Goal: Use online tool/utility: Utilize a website feature to perform a specific function

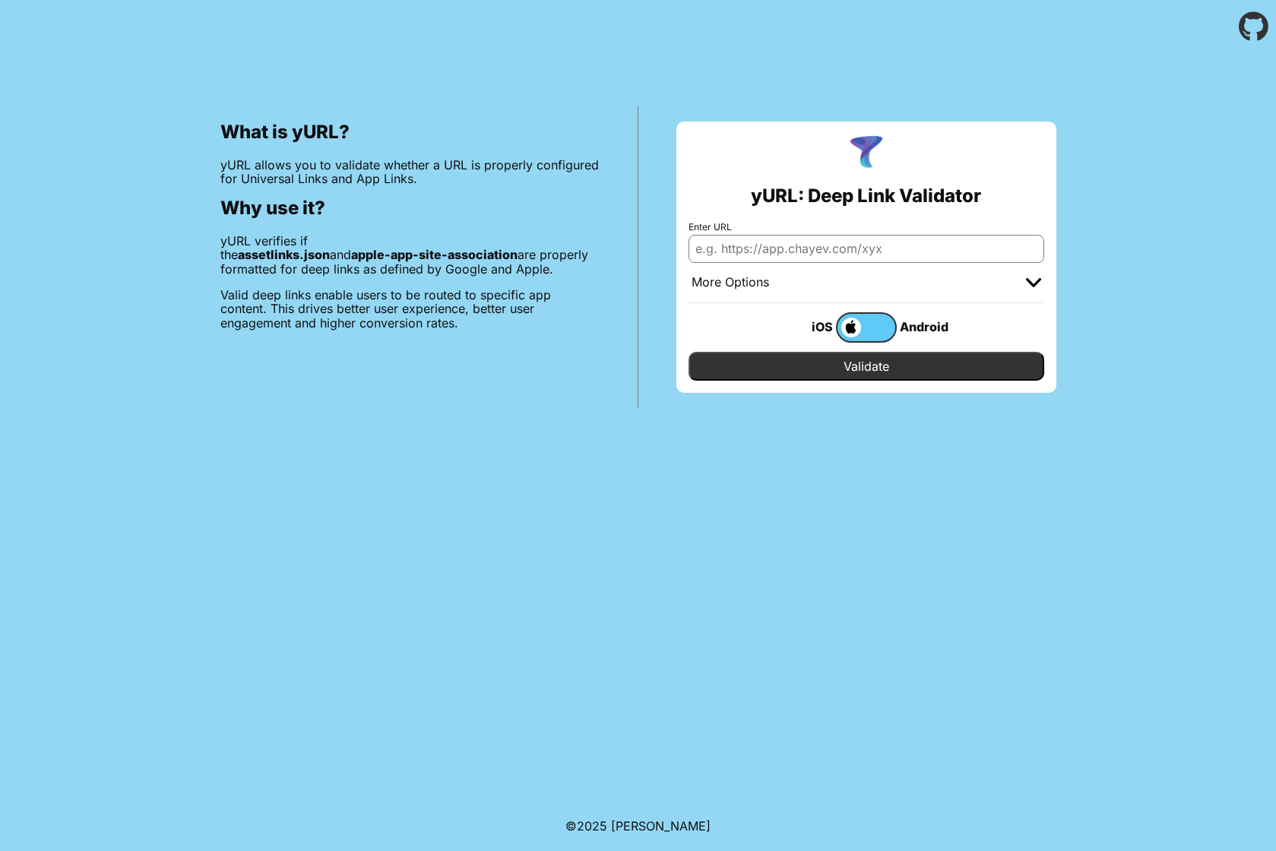
paste input "https://iam-bms.de/"
type input "https://iam-bms.de"
click at [866, 366] on input "Validate" at bounding box center [867, 366] width 356 height 29
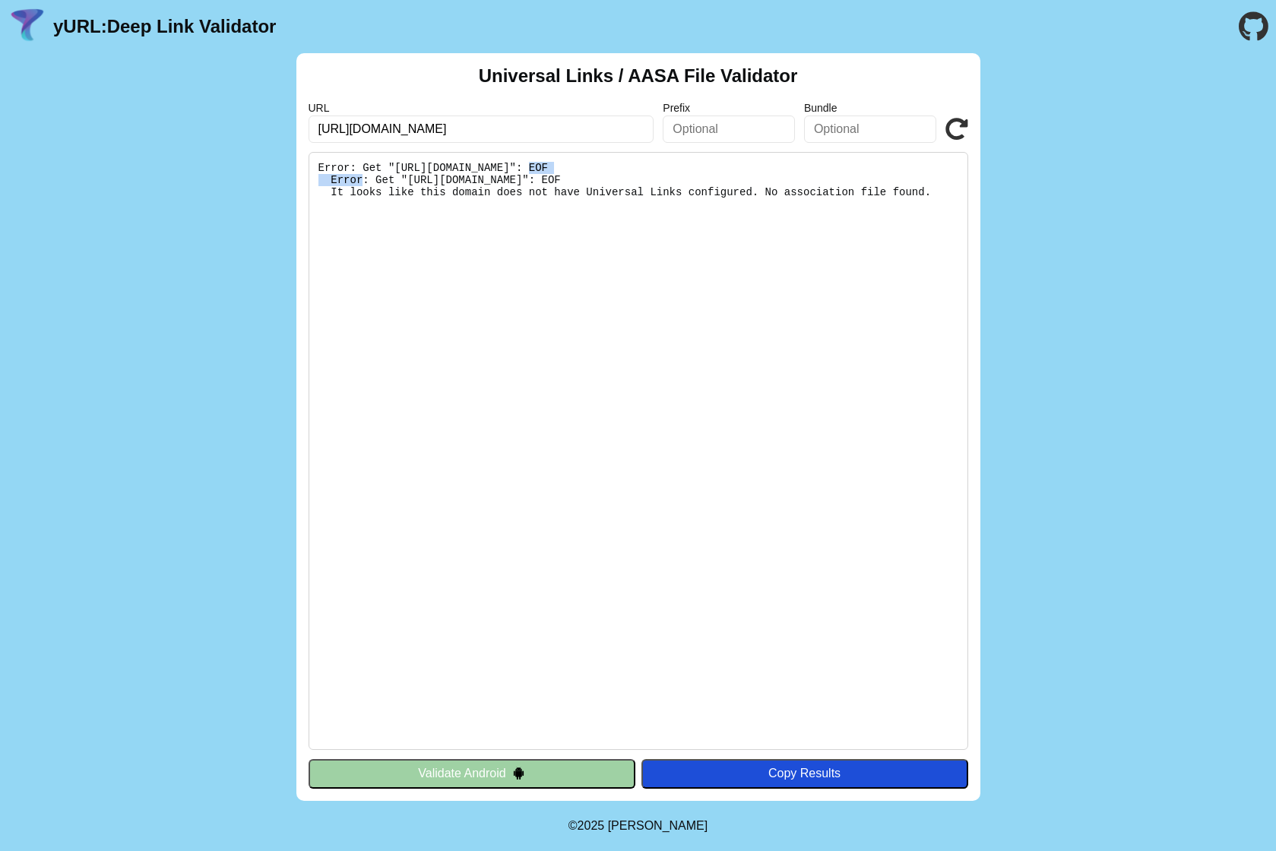
drag, startPoint x: 529, startPoint y: 168, endPoint x: 601, endPoint y: 163, distance: 71.6
click at [601, 163] on pre "Error: Get "[URL][DOMAIN_NAME]": EOF Error: Get "[URL][DOMAIN_NAME]": EOF It lo…" at bounding box center [639, 451] width 660 height 598
copy pre ".well-known"
click at [620, 129] on input "[URL][DOMAIN_NAME]" at bounding box center [482, 129] width 346 height 27
paste input "[URL][DOMAIN_NAME]"
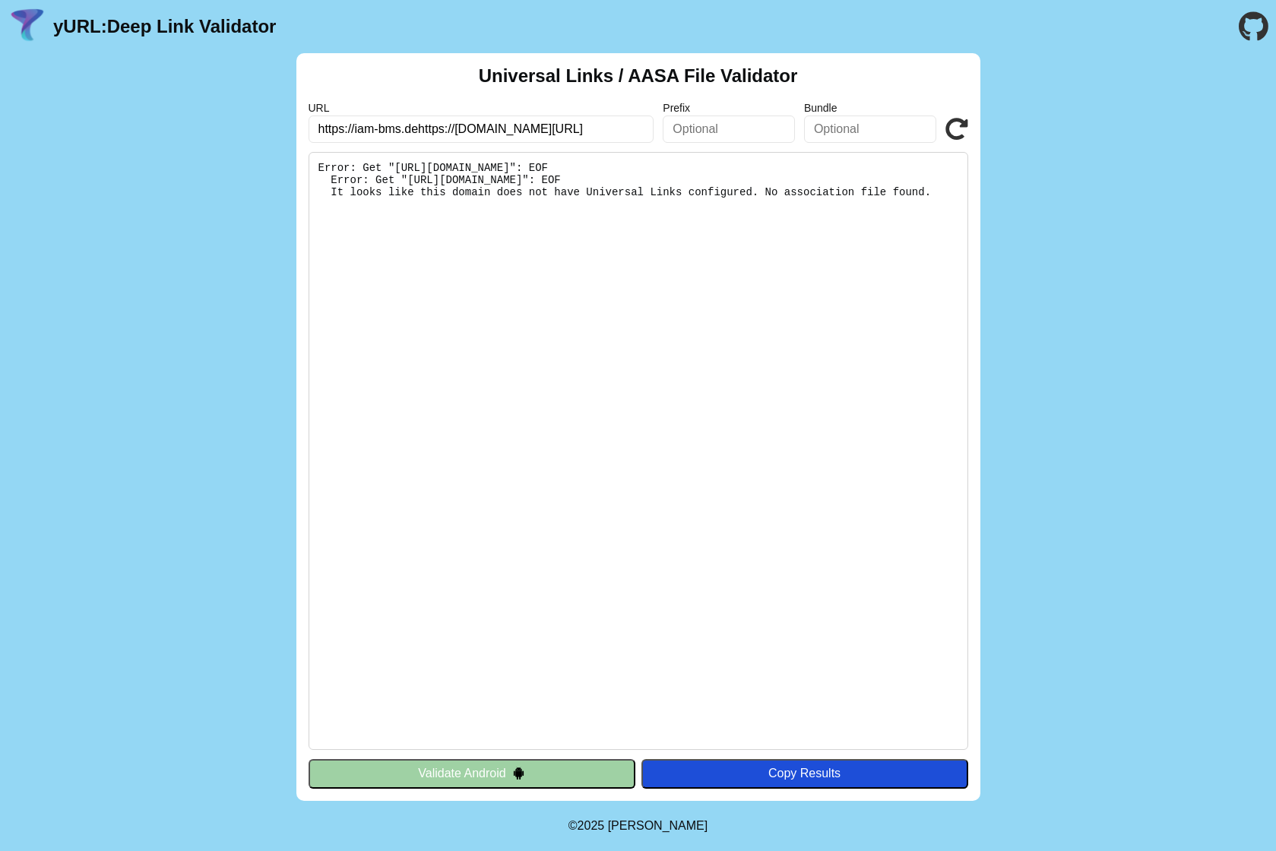
paste input "text"
type input "[URL][DOMAIN_NAME]"
click button "Validate" at bounding box center [0, 0] width 0 height 0
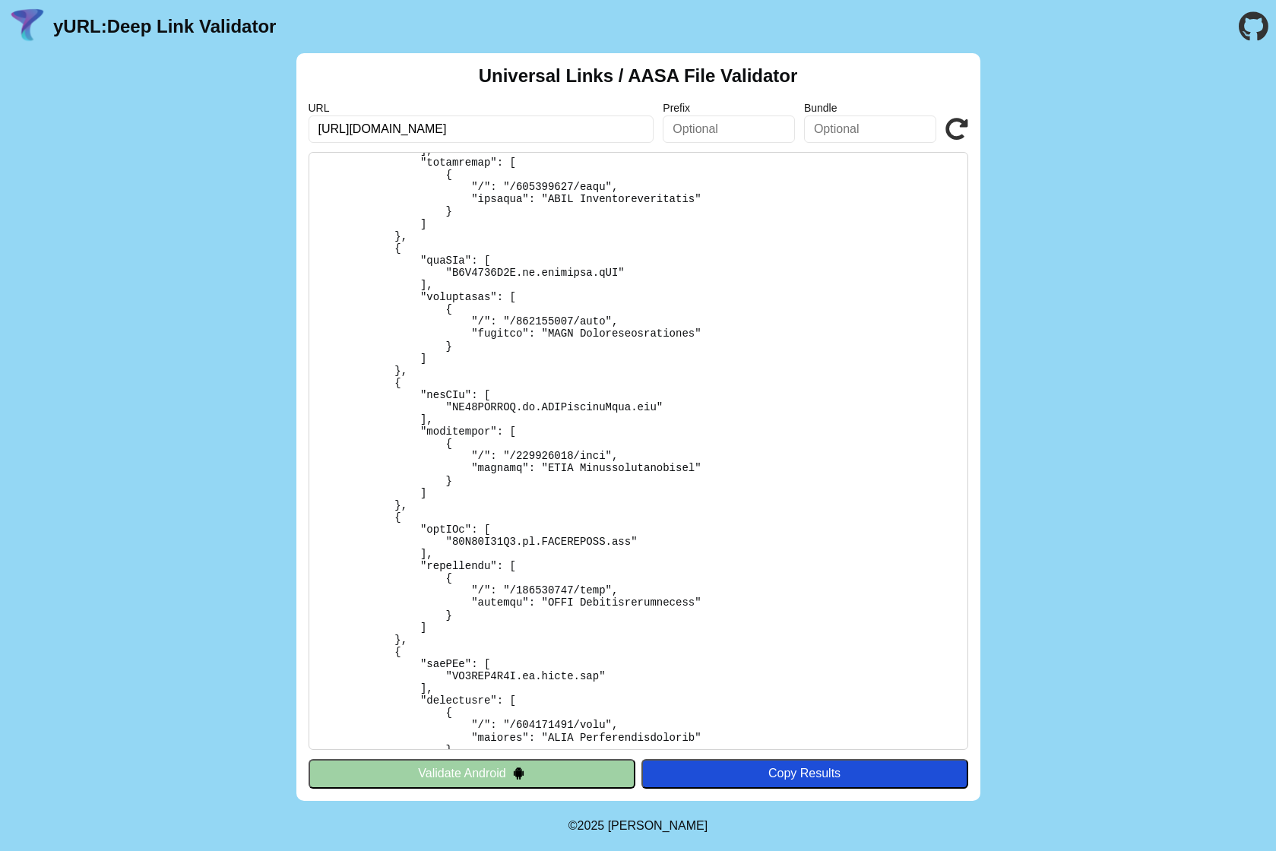
scroll to position [4219, 0]
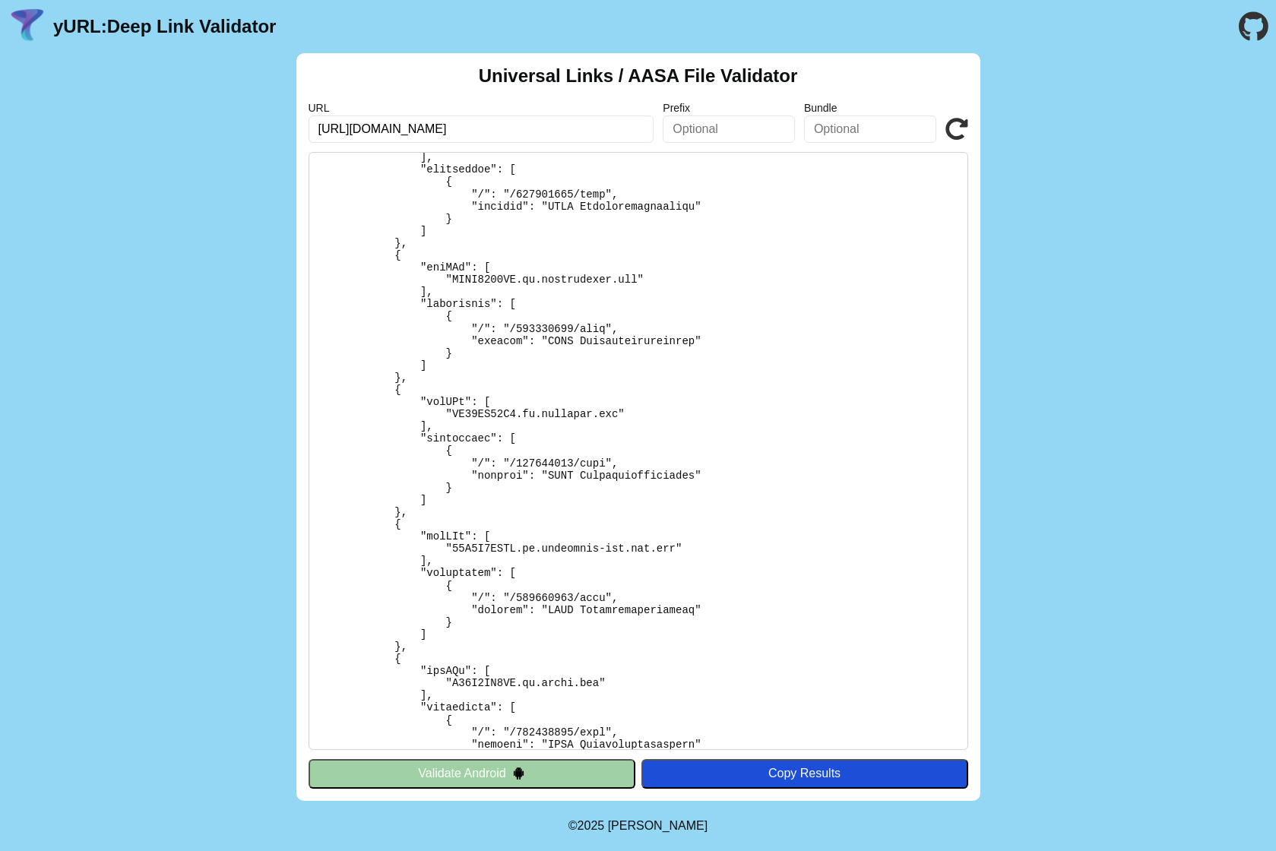
click at [544, 468] on pre at bounding box center [639, 451] width 660 height 598
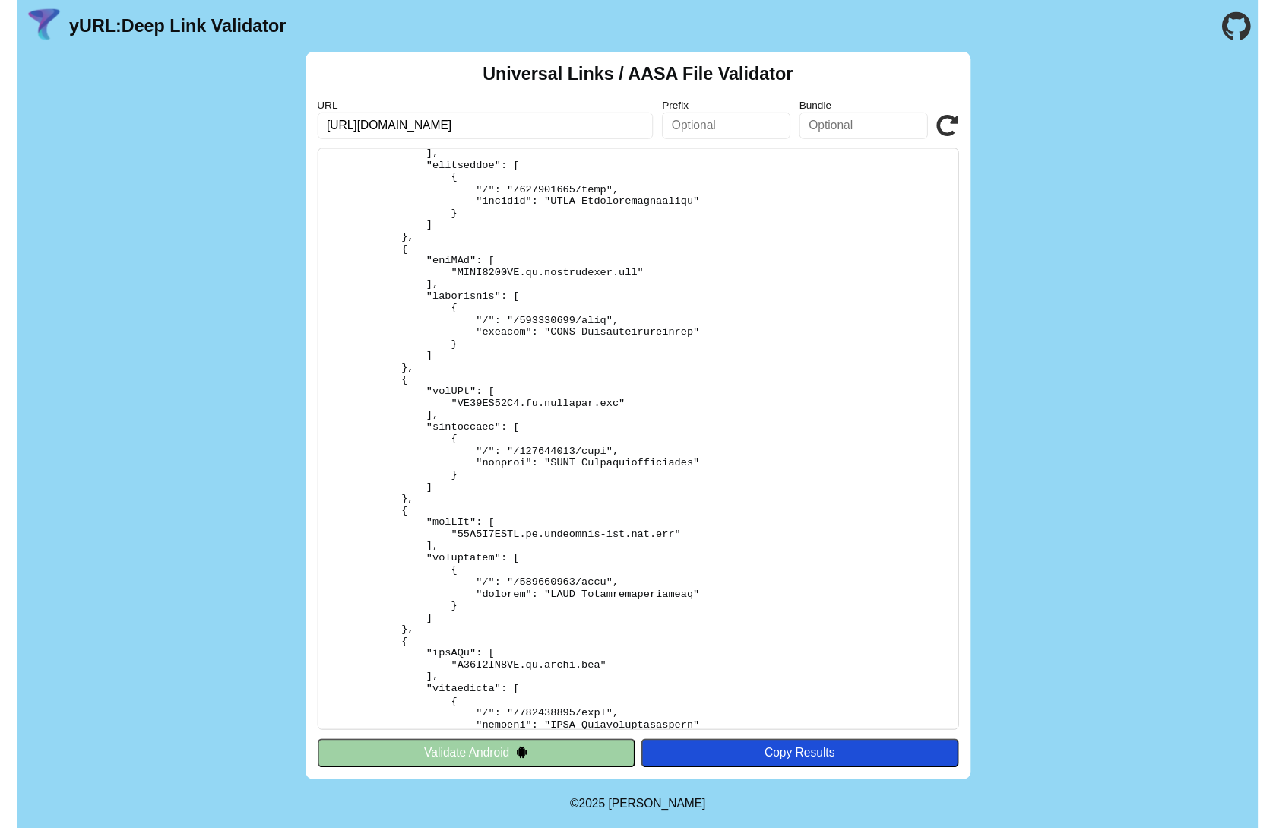
scroll to position [2016, 0]
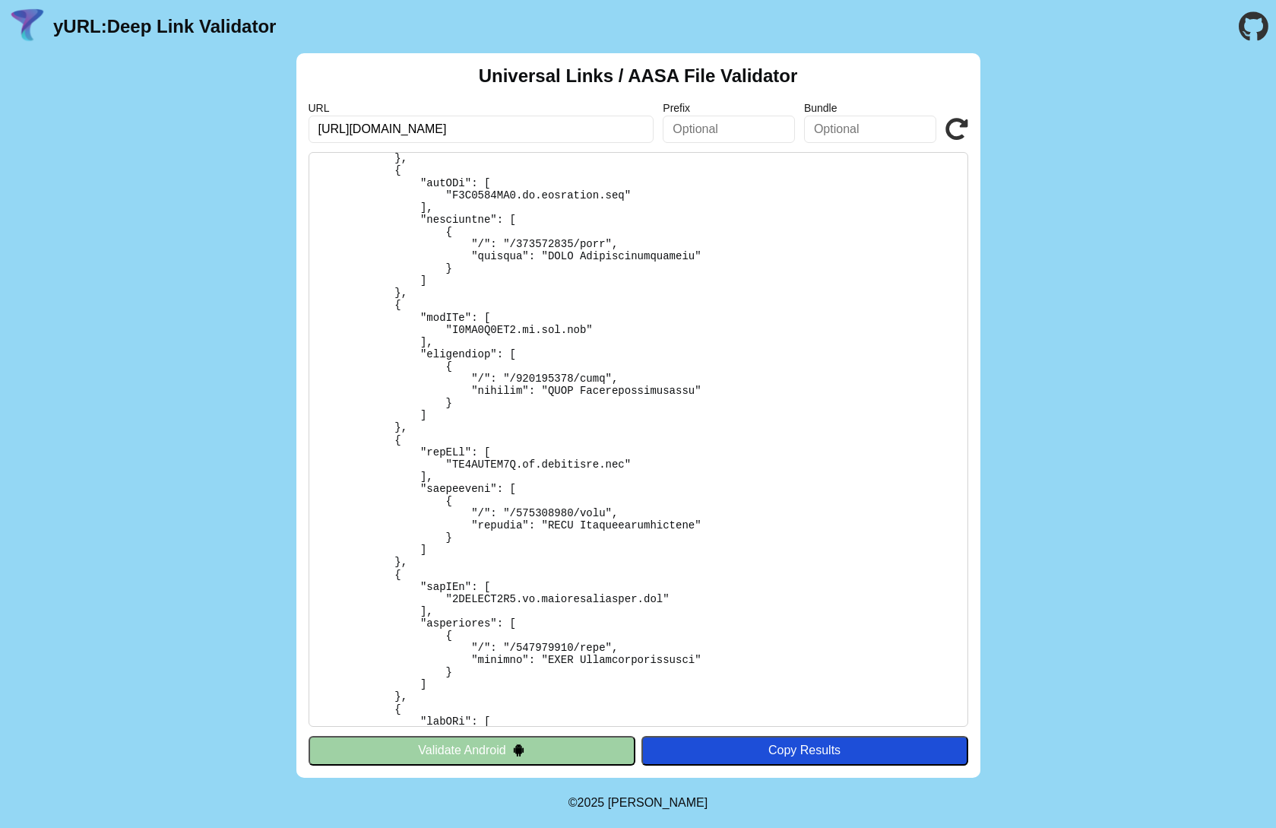
click at [714, 464] on pre at bounding box center [639, 439] width 660 height 575
click at [503, 122] on input "https://auth.idp.iam-bms.de/103501080/auth" at bounding box center [482, 129] width 346 height 27
click at [503, 125] on input "https://auth.idp.iam-bms.de/103501080/auth" at bounding box center [482, 129] width 346 height 27
click at [503, 125] on input "[URL][DOMAIN_NAME]" at bounding box center [482, 129] width 346 height 27
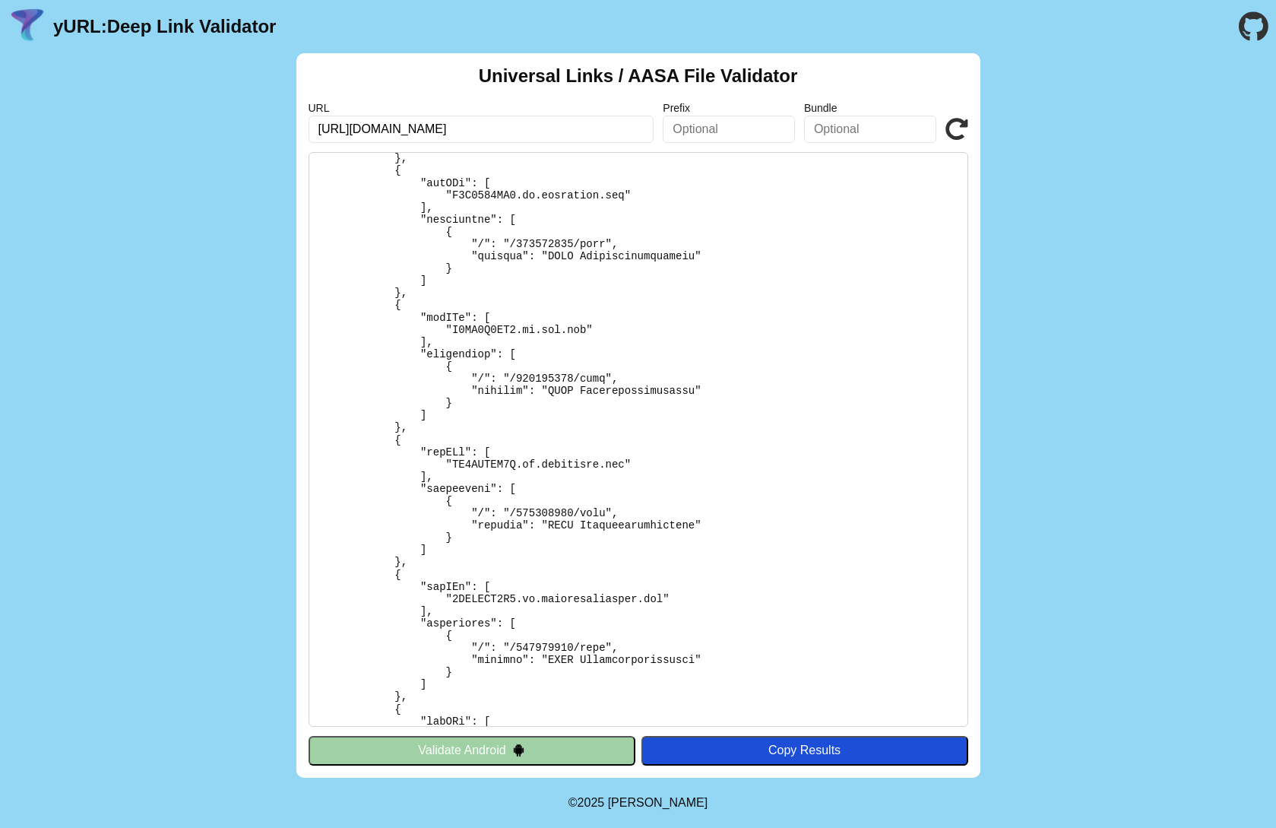
click at [474, 129] on input "[URL][DOMAIN_NAME]" at bounding box center [482, 129] width 346 height 27
drag, startPoint x: 464, startPoint y: 127, endPoint x: 645, endPoint y: 139, distance: 181.3
click at [643, 138] on input "[URL][DOMAIN_NAME]" at bounding box center [482, 129] width 346 height 27
type input "https://auth.idp.iam-bms.de"
click button "Validate" at bounding box center [0, 0] width 0 height 0
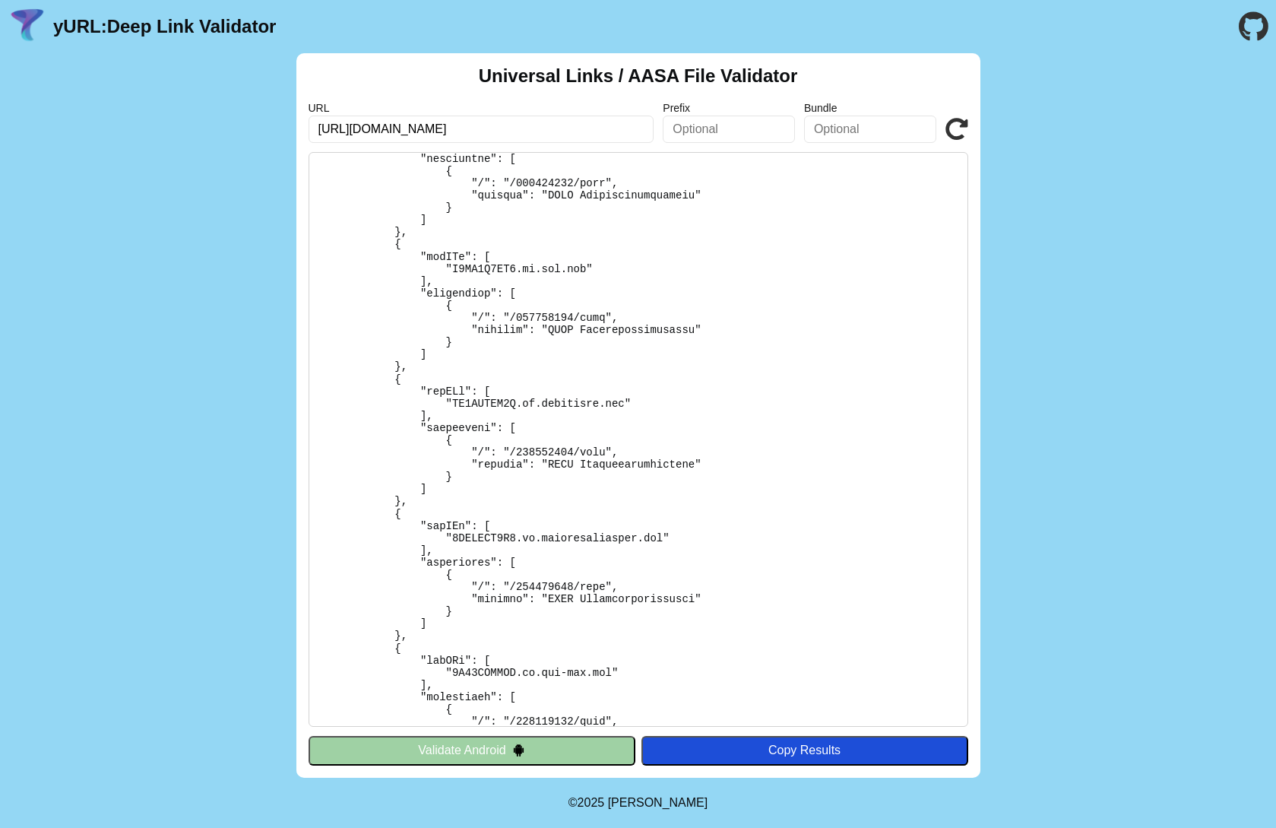
scroll to position [2080, 0]
click at [505, 382] on pre at bounding box center [639, 439] width 660 height 575
copy pre "NB8ZUWNK2Z.de.bigdirekt.fdv"
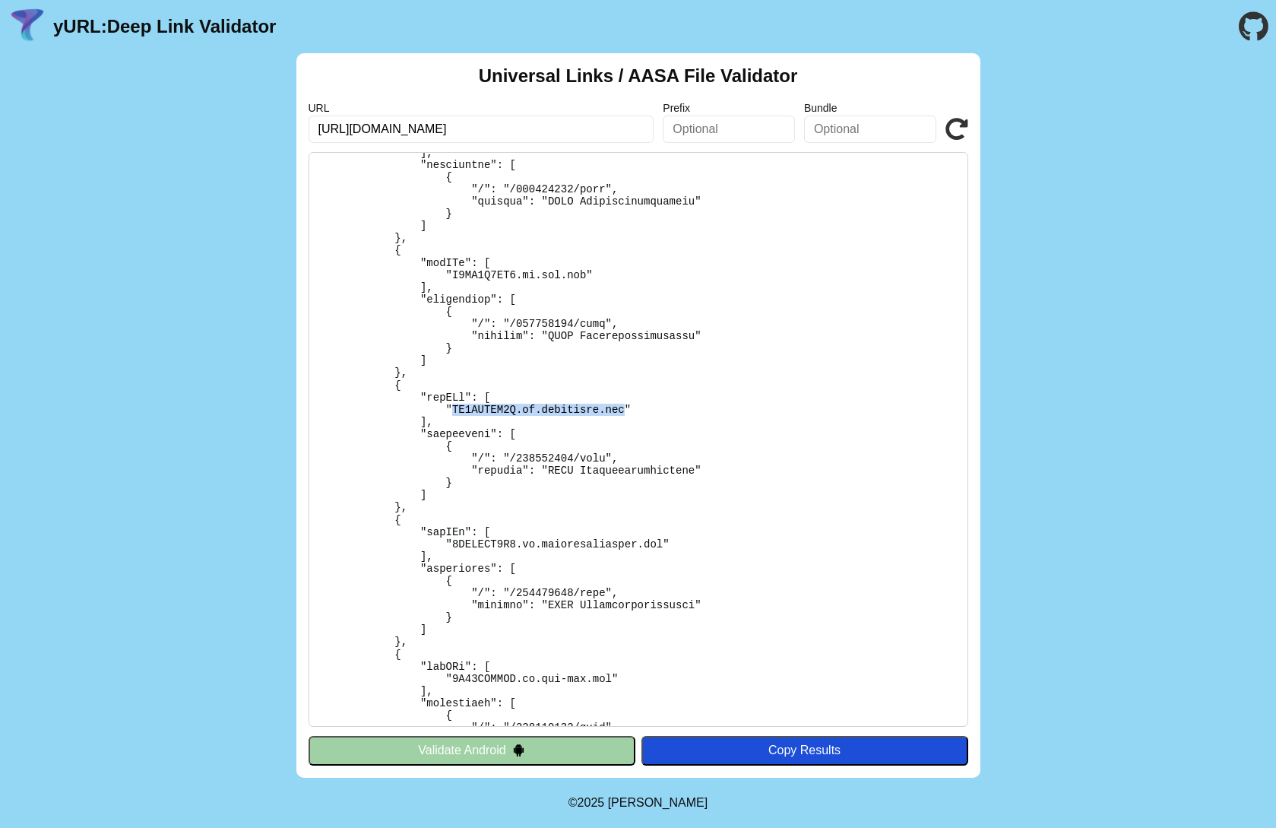
scroll to position [2068, 0]
